Goal: Find specific page/section: Find specific page/section

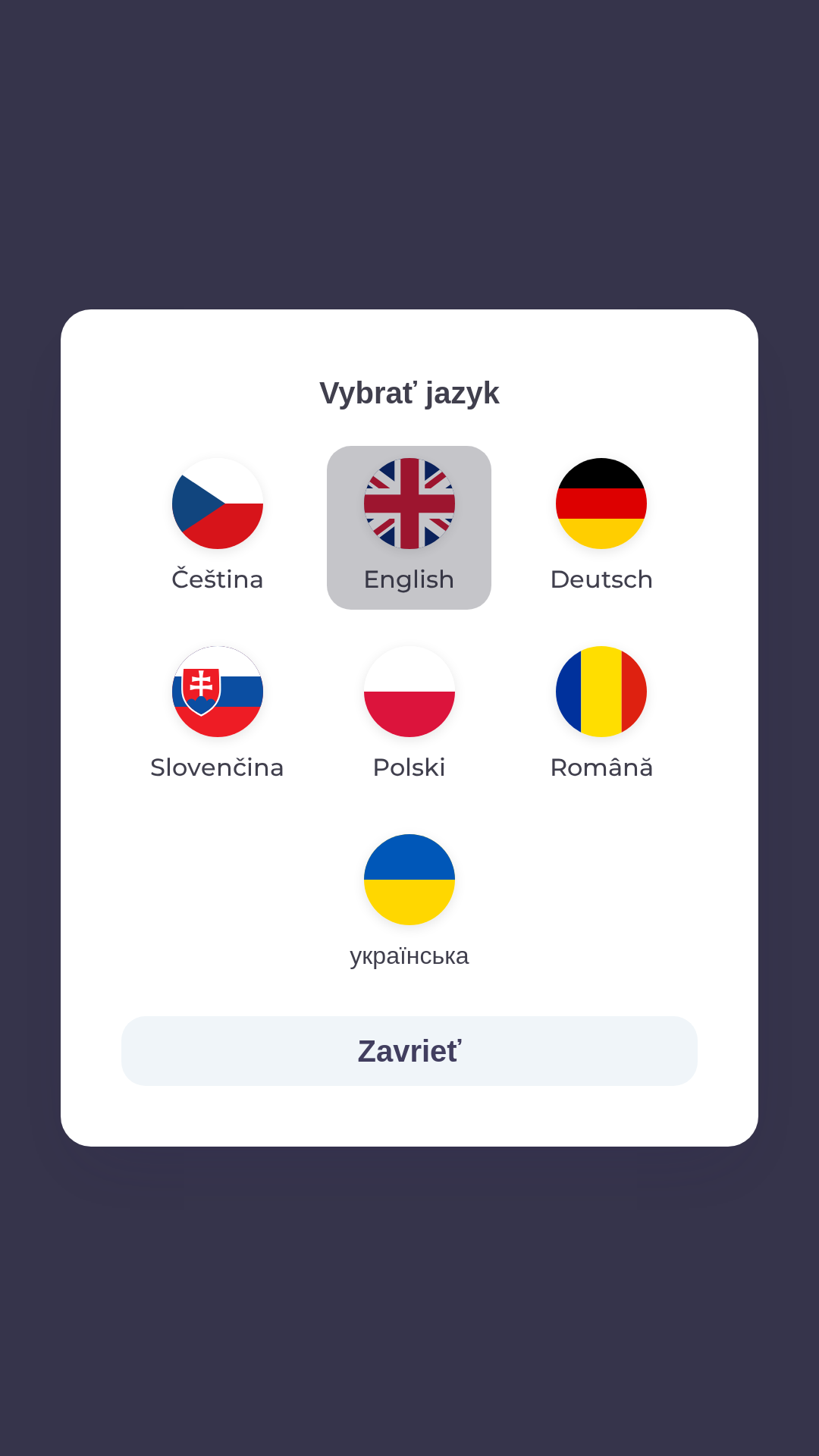
click at [389, 509] on img "button" at bounding box center [409, 503] width 91 height 91
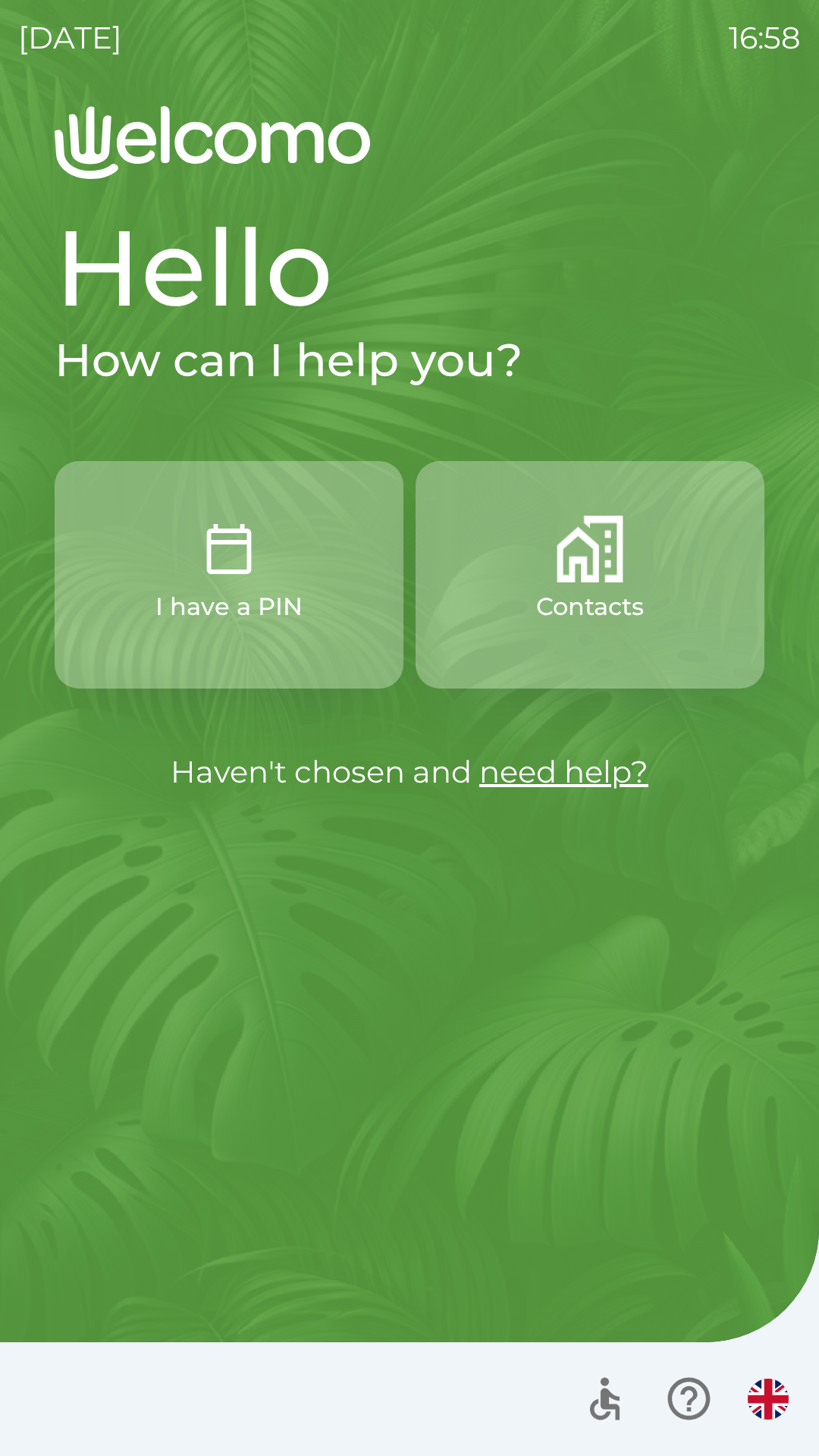
click at [582, 586] on button "Contacts" at bounding box center [590, 574] width 348 height 228
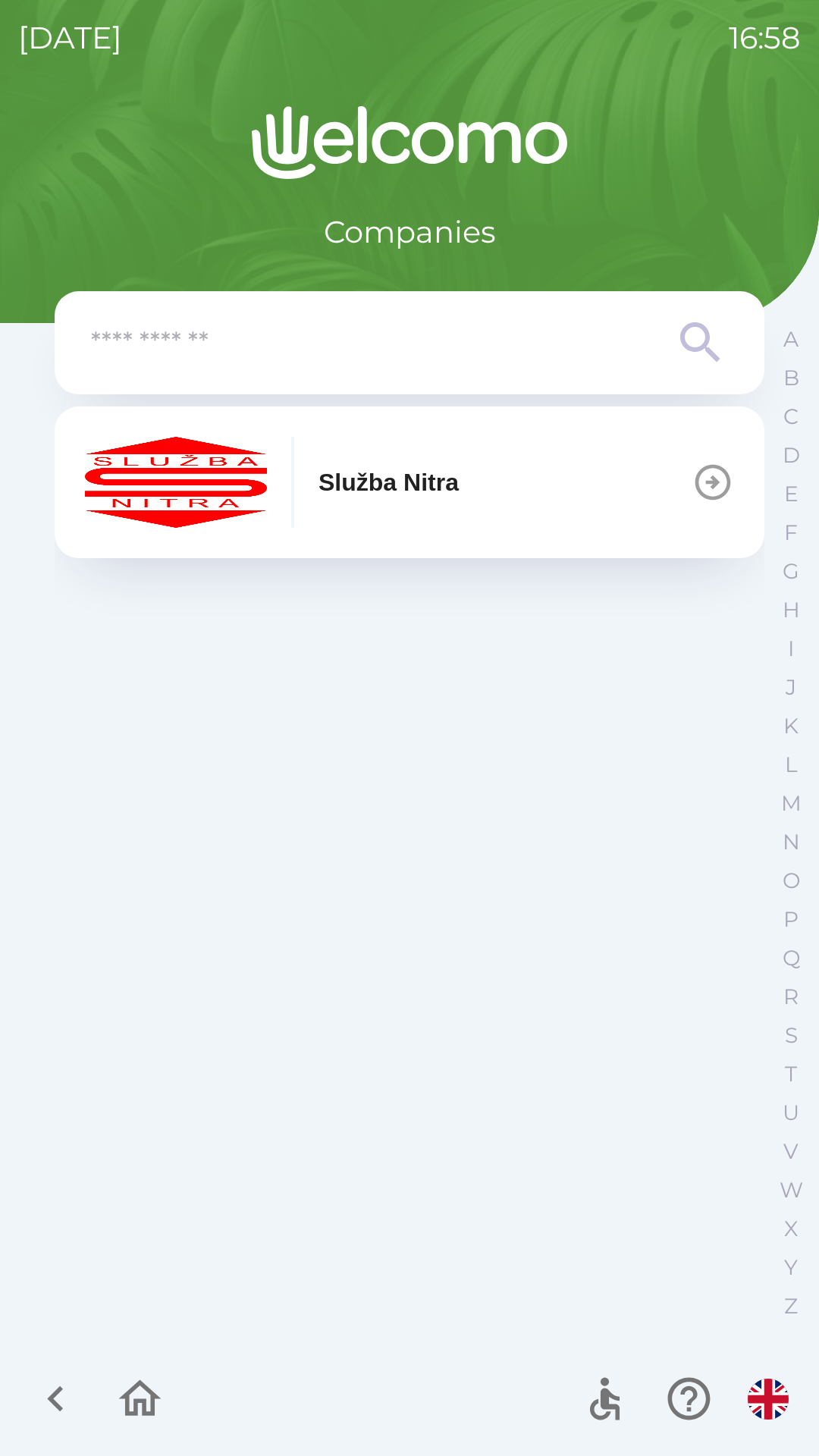
click at [673, 492] on button "Služba Nitra" at bounding box center [409, 481] width 710 height 151
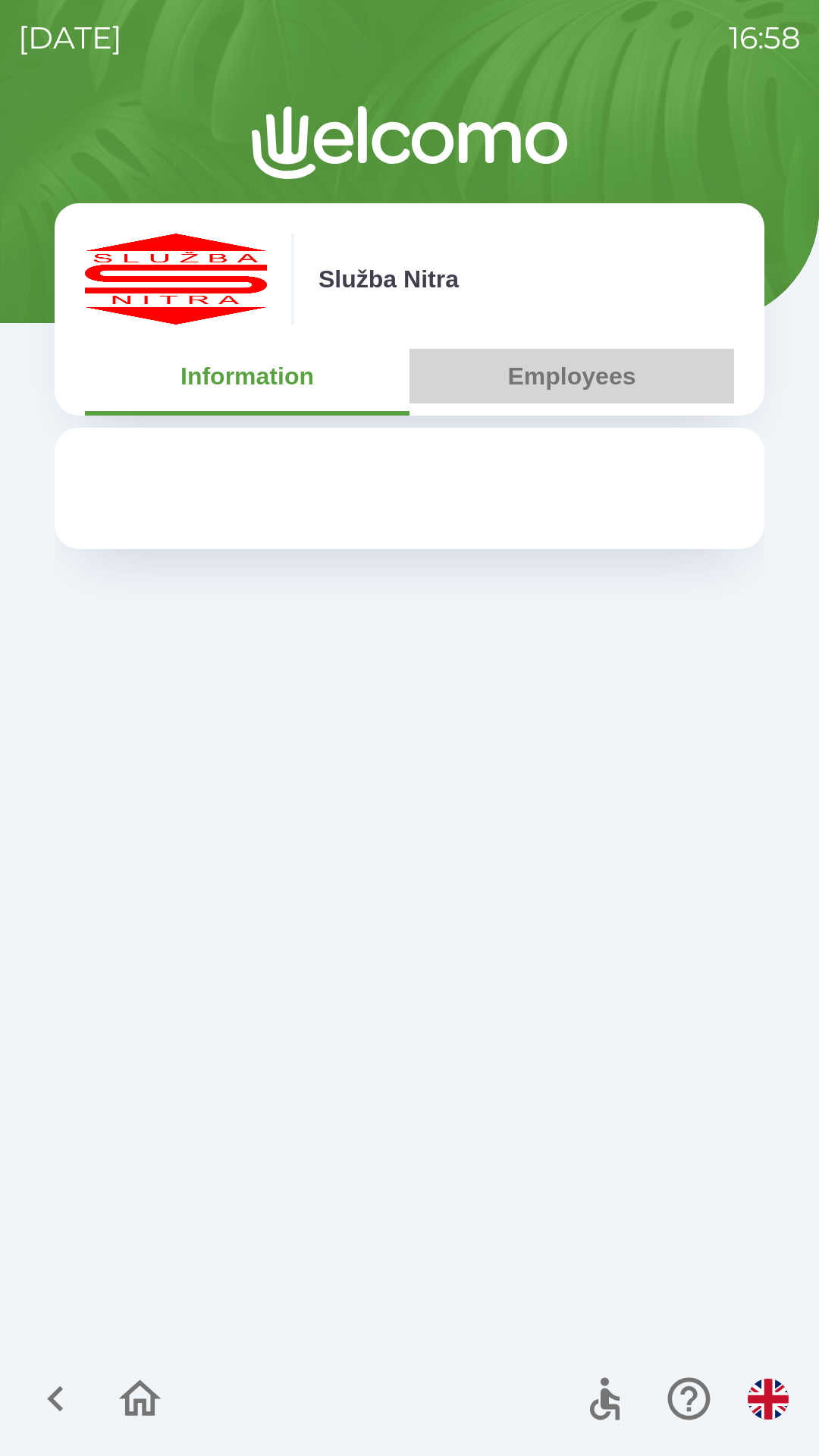
click at [555, 401] on button "Employees" at bounding box center [571, 376] width 324 height 55
